Goal: Transaction & Acquisition: Purchase product/service

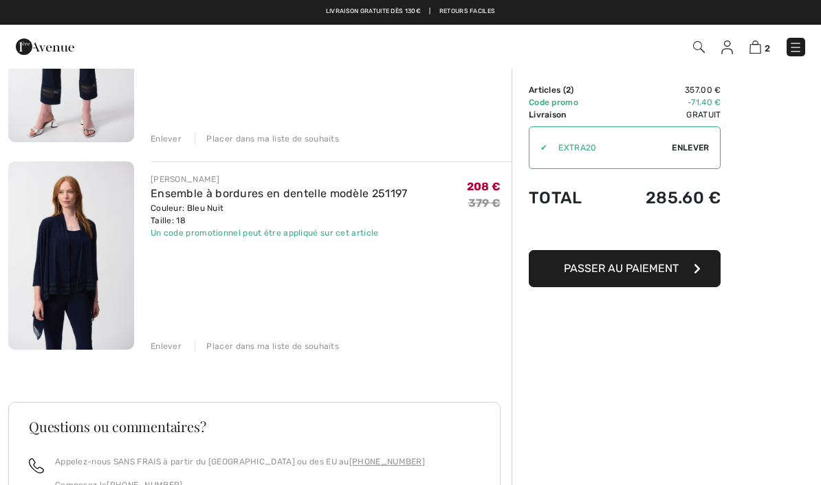
scroll to position [225, 0]
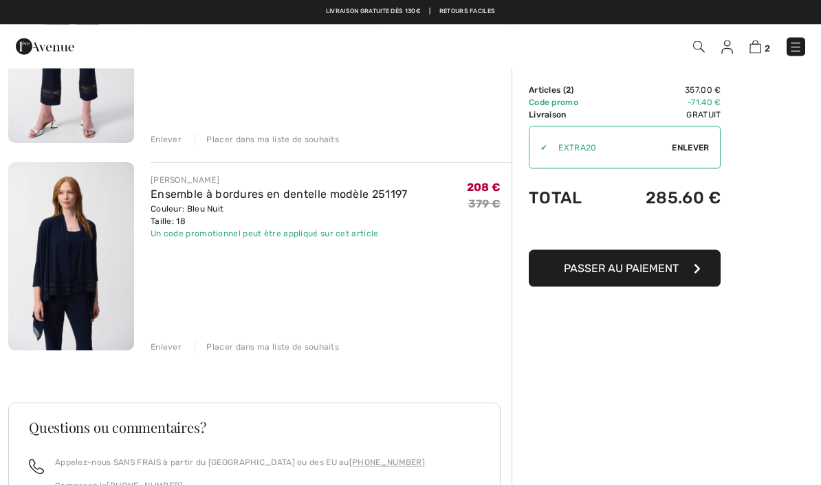
click at [125, 221] on img at bounding box center [71, 257] width 126 height 188
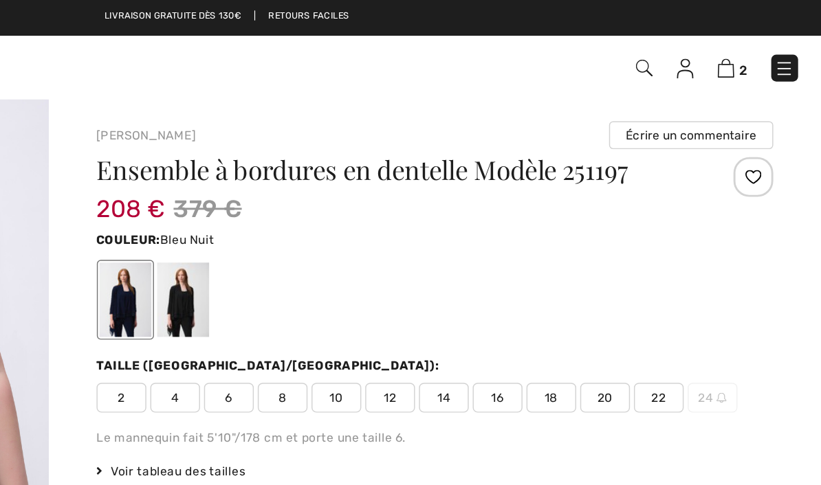
click at [749, 54] on img at bounding box center [755, 47] width 12 height 13
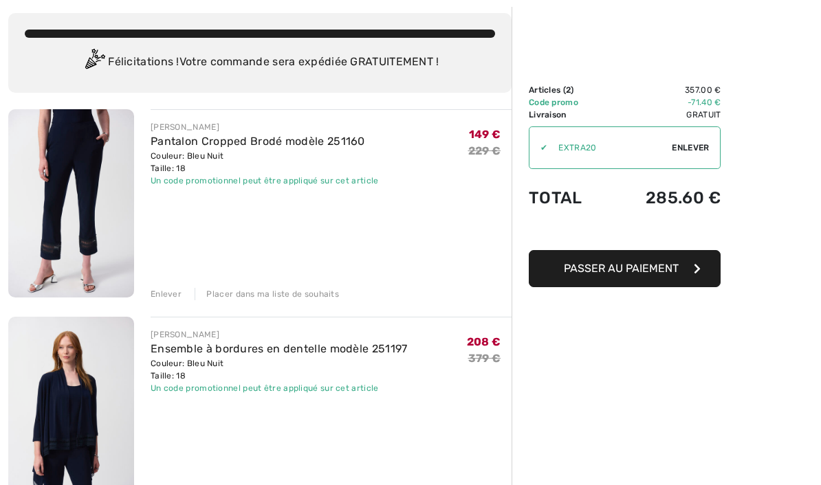
scroll to position [73, 0]
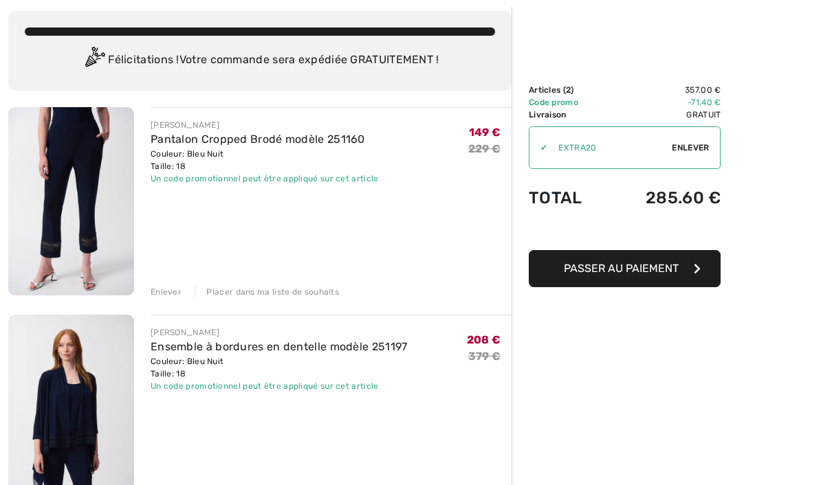
click at [63, 223] on img at bounding box center [71, 201] width 126 height 188
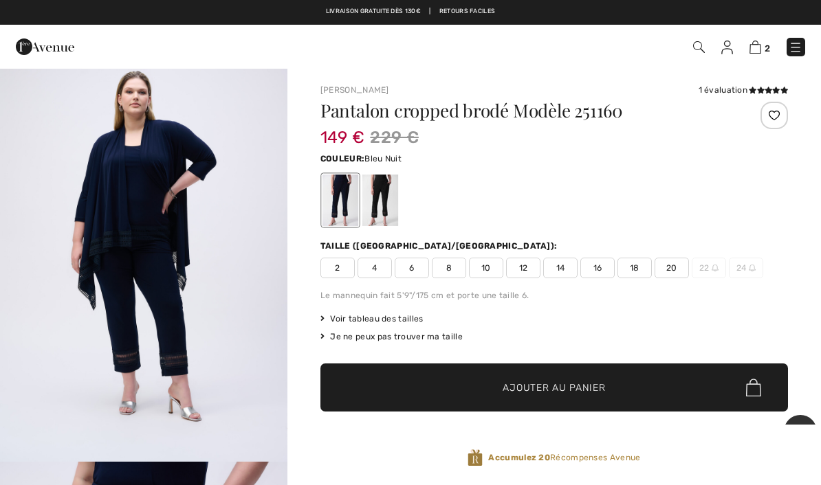
click at [766, 45] on span "2" at bounding box center [766, 48] width 5 height 10
click at [768, 47] on span "2" at bounding box center [766, 48] width 5 height 10
click at [759, 53] on img at bounding box center [755, 47] width 12 height 13
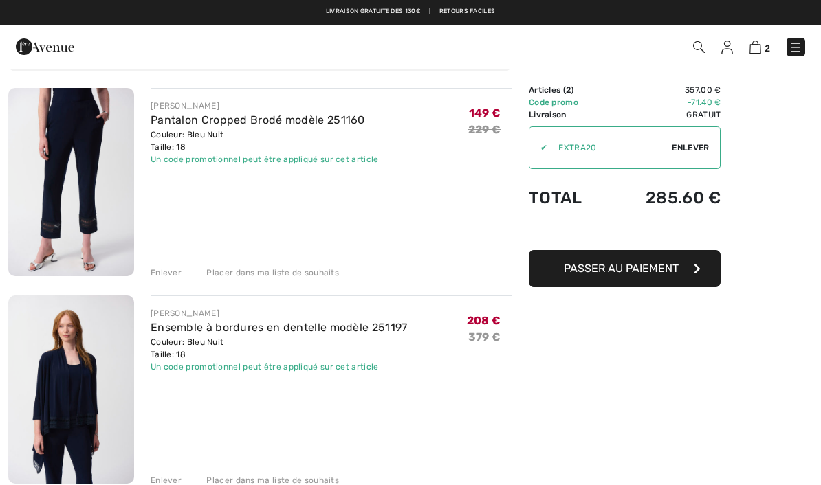
scroll to position [93, 0]
